Goal: Navigation & Orientation: Find specific page/section

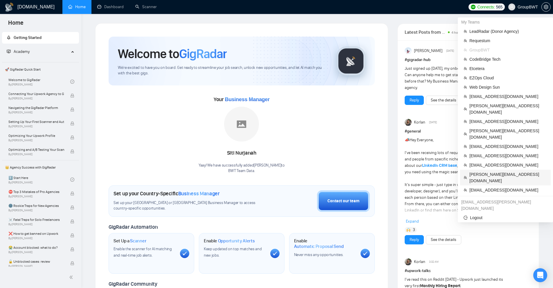
click at [491, 171] on span "daniel@buildbetterfunnels.io" at bounding box center [509, 177] width 78 height 13
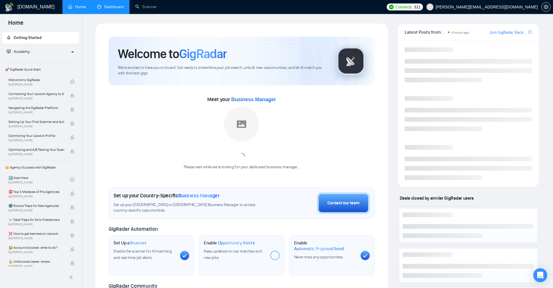
click at [117, 7] on link "Dashboard" at bounding box center [110, 6] width 26 height 5
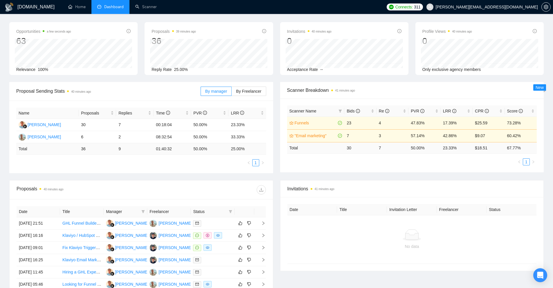
scroll to position [29, 0]
